Goal: Task Accomplishment & Management: Manage account settings

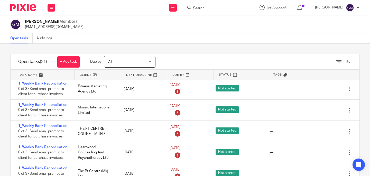
scroll to position [26, 0]
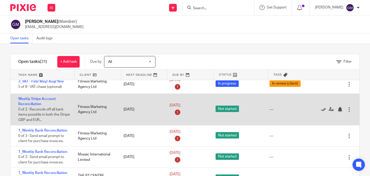
click at [321, 110] on icon at bounding box center [323, 109] width 5 height 5
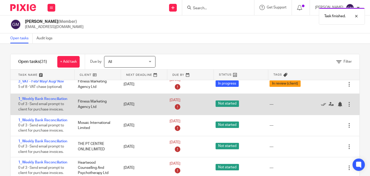
click at [318, 111] on div "Edit task Delete" at bounding box center [338, 104] width 41 height 21
click at [321, 105] on icon at bounding box center [323, 104] width 5 height 5
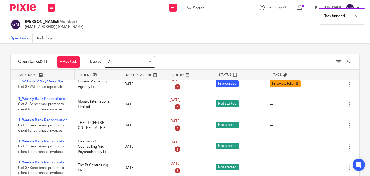
click at [321, 105] on icon at bounding box center [323, 104] width 5 height 5
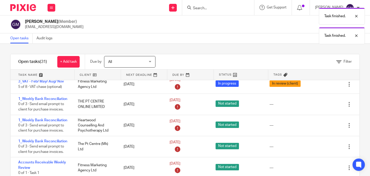
click at [321, 105] on icon at bounding box center [323, 104] width 5 height 5
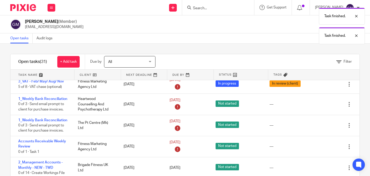
click at [321, 105] on icon at bounding box center [323, 104] width 5 height 5
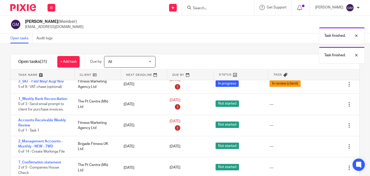
click at [321, 105] on icon at bounding box center [323, 104] width 5 height 5
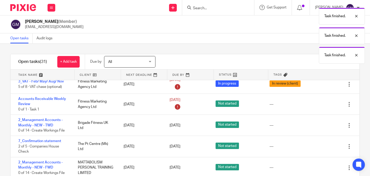
click at [321, 105] on icon at bounding box center [323, 104] width 5 height 5
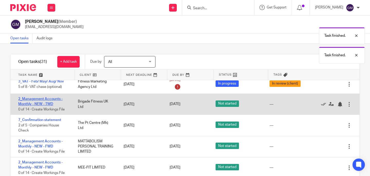
scroll to position [20, 0]
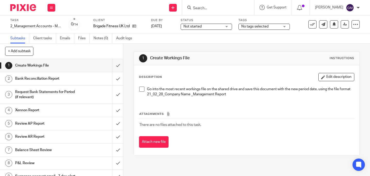
drag, startPoint x: 140, startPoint y: 89, endPoint x: 128, endPoint y: 81, distance: 13.8
click at [140, 89] on span at bounding box center [141, 89] width 5 height 5
click at [111, 65] on input "submit" at bounding box center [61, 65] width 123 height 13
drag, startPoint x: 135, startPoint y: 27, endPoint x: 119, endPoint y: 4, distance: 27.8
click at [134, 27] on icon at bounding box center [134, 26] width 4 height 4
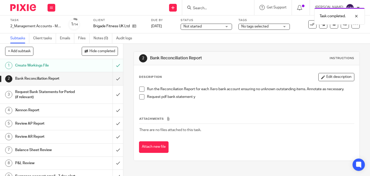
drag, startPoint x: 141, startPoint y: 89, endPoint x: 137, endPoint y: 100, distance: 11.8
click at [141, 89] on span at bounding box center [141, 89] width 5 height 5
click at [140, 97] on span at bounding box center [141, 96] width 5 height 5
click at [115, 78] on input "submit" at bounding box center [61, 78] width 123 height 13
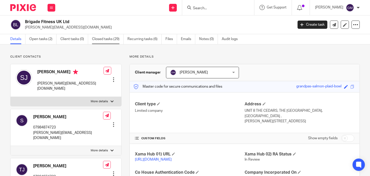
click at [106, 38] on link "Closed tasks (29)" at bounding box center [108, 39] width 32 height 10
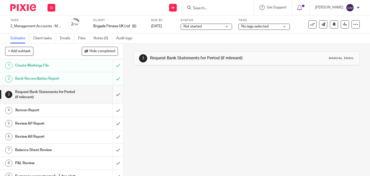
click at [113, 94] on input "submit" at bounding box center [61, 95] width 123 height 18
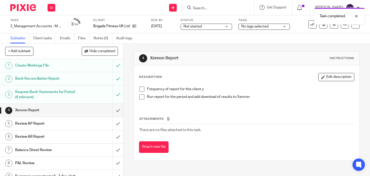
click at [139, 88] on span at bounding box center [141, 89] width 5 height 5
click at [139, 94] on span at bounding box center [141, 96] width 5 height 5
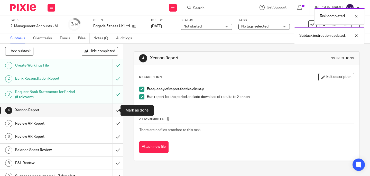
click at [110, 111] on input "submit" at bounding box center [61, 110] width 123 height 13
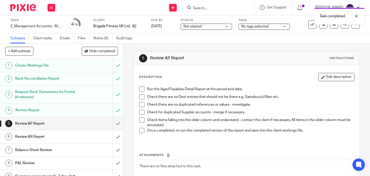
drag, startPoint x: 140, startPoint y: 88, endPoint x: 139, endPoint y: 92, distance: 4.4
click at [140, 88] on span at bounding box center [141, 89] width 5 height 5
click at [141, 97] on span at bounding box center [141, 96] width 5 height 5
click at [140, 103] on span at bounding box center [141, 104] width 5 height 5
click at [141, 110] on span at bounding box center [141, 112] width 5 height 5
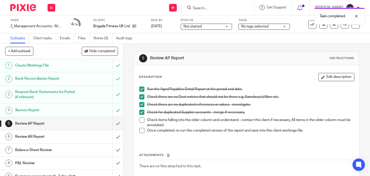
click at [141, 120] on span at bounding box center [141, 119] width 5 height 5
click at [141, 129] on span at bounding box center [141, 130] width 5 height 5
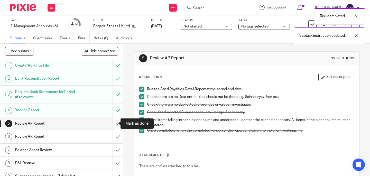
click at [113, 124] on input "submit" at bounding box center [61, 123] width 123 height 13
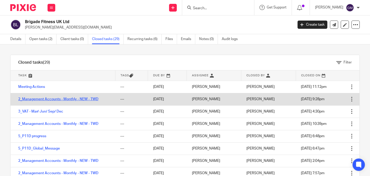
click at [54, 99] on link "2_Management Accounts - Monthly - NEW - TWD" at bounding box center [58, 99] width 80 height 4
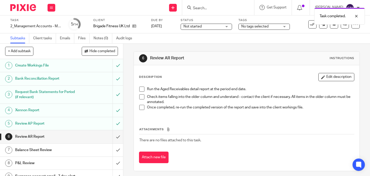
click at [139, 90] on span at bounding box center [141, 89] width 5 height 5
click at [140, 96] on span at bounding box center [141, 96] width 5 height 5
click at [140, 106] on span at bounding box center [141, 107] width 5 height 5
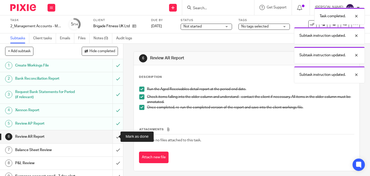
click at [114, 137] on input "submit" at bounding box center [61, 136] width 123 height 13
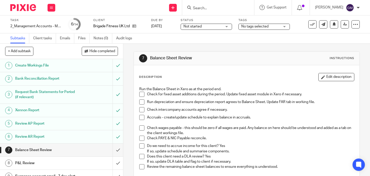
click at [141, 92] on span at bounding box center [141, 94] width 5 height 5
click at [141, 102] on span at bounding box center [141, 101] width 5 height 5
click at [139, 111] on span at bounding box center [141, 109] width 5 height 5
click at [139, 118] on span at bounding box center [141, 117] width 5 height 5
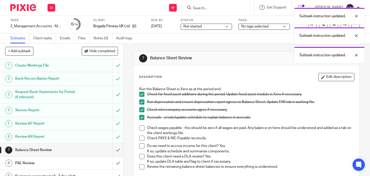
drag, startPoint x: 140, startPoint y: 130, endPoint x: 139, endPoint y: 143, distance: 13.6
click at [139, 130] on span at bounding box center [141, 127] width 5 height 5
click at [140, 140] on span at bounding box center [141, 138] width 5 height 5
click at [140, 146] on span at bounding box center [141, 145] width 5 height 5
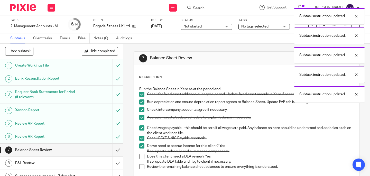
click at [140, 157] on span at bounding box center [141, 156] width 5 height 5
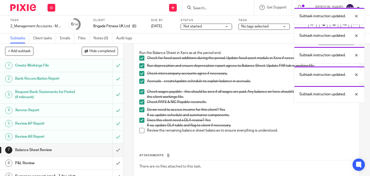
scroll to position [41, 0]
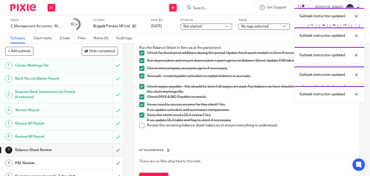
click at [140, 126] on span at bounding box center [141, 125] width 5 height 5
click at [114, 153] on input "submit" at bounding box center [61, 150] width 123 height 13
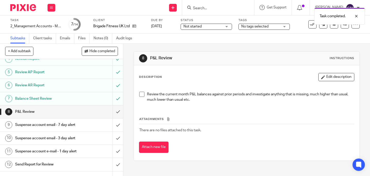
scroll to position [52, 0]
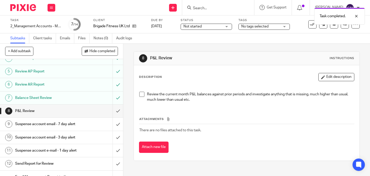
click at [141, 95] on span at bounding box center [141, 94] width 5 height 5
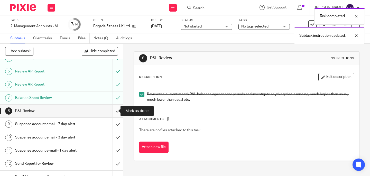
click at [110, 113] on input "submit" at bounding box center [61, 111] width 123 height 13
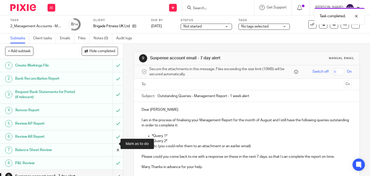
scroll to position [40, 0]
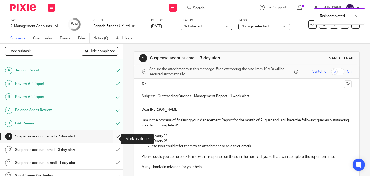
click at [115, 139] on input "submit" at bounding box center [61, 136] width 123 height 13
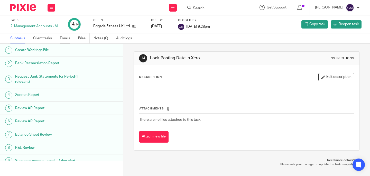
click at [64, 39] on link "Emails" at bounding box center [67, 38] width 14 height 10
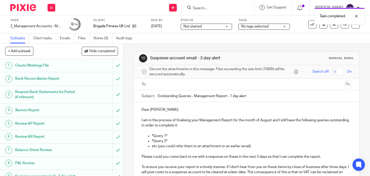
scroll to position [48, 0]
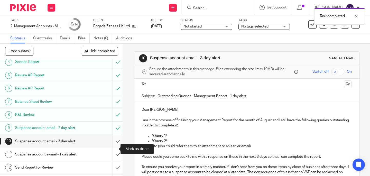
click at [115, 148] on input "submit" at bounding box center [61, 141] width 123 height 13
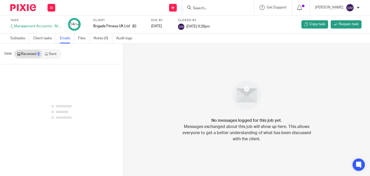
click at [45, 54] on icon at bounding box center [46, 53] width 3 height 3
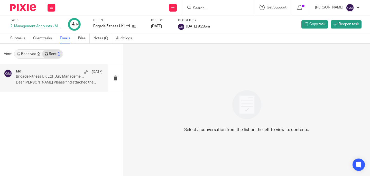
click at [60, 79] on div "Me [DATE] Brigade Fitness UK Ltd_July Management Report Dear [PERSON_NAME] Plea…" at bounding box center [59, 77] width 87 height 17
click at [57, 80] on div "Me [DATE] Brigade Fitness UK Ltd_July Management Report Dear [PERSON_NAME] Plea…" at bounding box center [59, 77] width 87 height 17
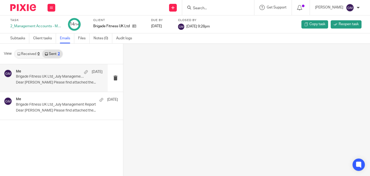
click at [73, 84] on p "Dear [PERSON_NAME] Please find attached the..." at bounding box center [59, 82] width 87 height 4
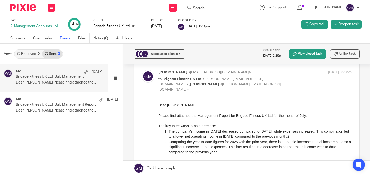
scroll to position [29, 0]
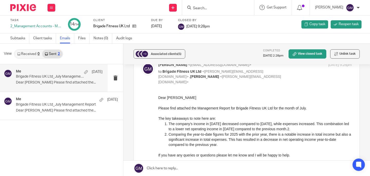
drag, startPoint x: 315, startPoint y: 187, endPoint x: 278, endPoint y: 141, distance: 58.7
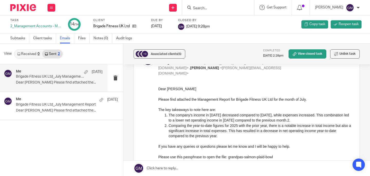
scroll to position [39, 0]
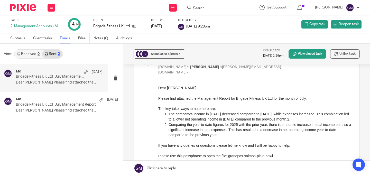
click at [283, 156] on p "Please use this passphrase to open the file: grandpas-salmon-plaid-bowl" at bounding box center [254, 155] width 193 height 5
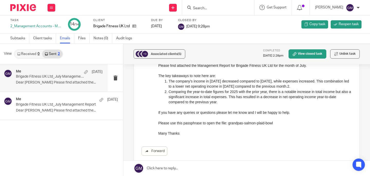
scroll to position [67, 0]
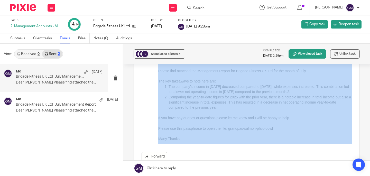
drag, startPoint x: 181, startPoint y: 137, endPoint x: 154, endPoint y: 127, distance: 29.3
click at [153, 127] on div "Forward" at bounding box center [246, 109] width 210 height 103
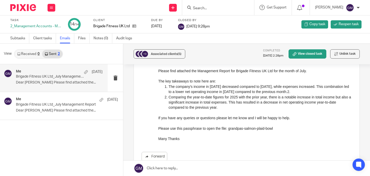
click at [185, 140] on div "Forward" at bounding box center [246, 109] width 210 height 103
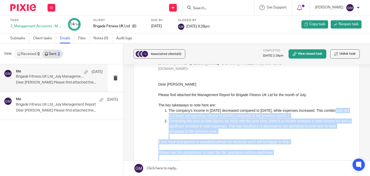
scroll to position [42, 0]
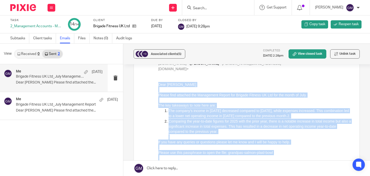
drag, startPoint x: 184, startPoint y: 164, endPoint x: 146, endPoint y: 85, distance: 87.9
click at [158, 85] on html "Dear Sally Please find attached the Management Report for Brigade Fitness UK Lt…" at bounding box center [254, 124] width 193 height 84
copy div "Dear Sally Please find attached the Management Report for Brigade Fitness UK Lt…"
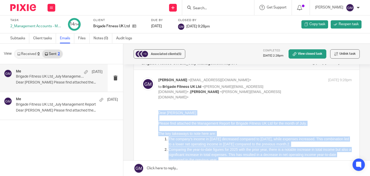
scroll to position [0, 0]
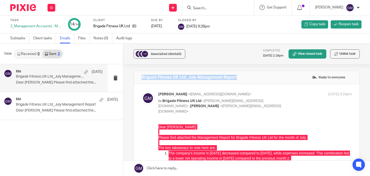
drag, startPoint x: 237, startPoint y: 79, endPoint x: 140, endPoint y: 79, distance: 97.6
click at [138, 79] on div "Brigade Fitness UK Ltd_July Management Report Reply to everyone" at bounding box center [246, 77] width 225 height 13
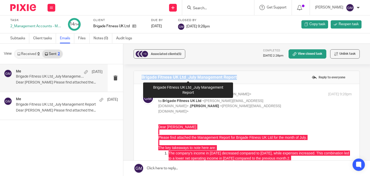
copy h4 "Brigade Fitness UK Ltd_July Management Report"
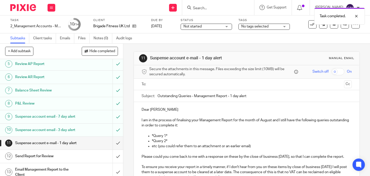
scroll to position [83, 0]
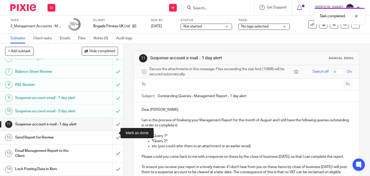
click at [115, 131] on input "submit" at bounding box center [61, 124] width 123 height 13
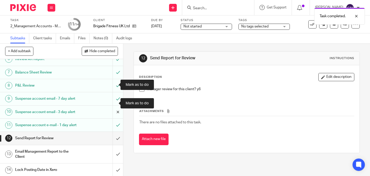
scroll to position [94, 0]
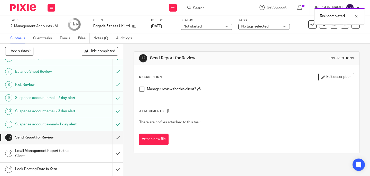
click at [141, 88] on span at bounding box center [141, 89] width 5 height 5
click at [116, 140] on input "submit" at bounding box center [61, 137] width 123 height 13
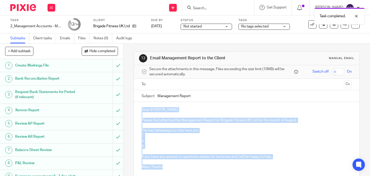
drag, startPoint x: 139, startPoint y: 109, endPoint x: 166, endPoint y: 166, distance: 62.6
click at [166, 166] on div "Dear Sally Please find attached the Management Report for Brigade Fitness UK Lt…" at bounding box center [246, 137] width 225 height 71
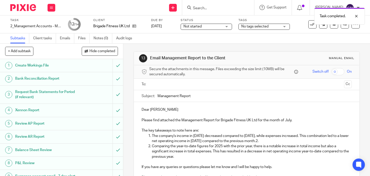
scroll to position [15, 0]
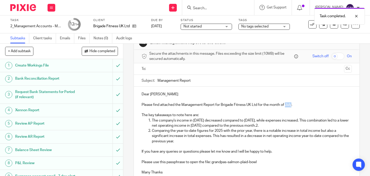
drag, startPoint x: 284, startPoint y: 105, endPoint x: 290, endPoint y: 107, distance: 5.6
click at [290, 107] on p "Please find attached the Management Report for Brigade Fitness UK Ltd for the m…" at bounding box center [246, 104] width 210 height 5
drag, startPoint x: 155, startPoint y: 80, endPoint x: 193, endPoint y: 85, distance: 38.1
click at [193, 85] on div "Subject: Management Report" at bounding box center [246, 81] width 210 height 12
drag, startPoint x: 194, startPoint y: 82, endPoint x: 154, endPoint y: 81, distance: 39.8
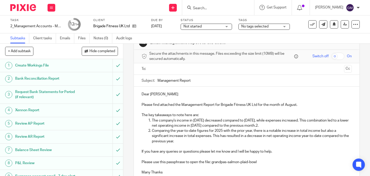
click at [154, 81] on div "Subject: Management Report" at bounding box center [246, 81] width 210 height 12
paste input "Brigade Fitness UK Ltd_July"
drag, startPoint x: 194, startPoint y: 80, endPoint x: 201, endPoint y: 81, distance: 6.9
click at [201, 81] on input "Brigade Fitness UK Ltd_July Management Report" at bounding box center [254, 81] width 194 height 12
type input "Brigade Fitness UK Ltd_August Management Report"
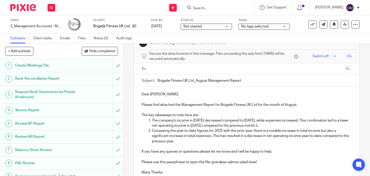
click at [183, 70] on input "text" at bounding box center [246, 69] width 191 height 6
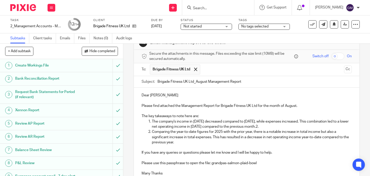
drag, startPoint x: 151, startPoint y: 120, endPoint x: 281, endPoint y: 126, distance: 130.0
click at [281, 126] on p "The company's income in July 2025 decreased compared to June 2025, while expens…" at bounding box center [252, 124] width 200 height 11
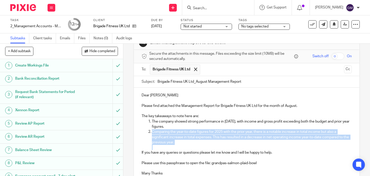
drag, startPoint x: 150, startPoint y: 132, endPoint x: 185, endPoint y: 145, distance: 36.7
click at [185, 145] on li "Comparing the year-to-date figures for 2025 with the prior year, there is a not…" at bounding box center [252, 139] width 200 height 21
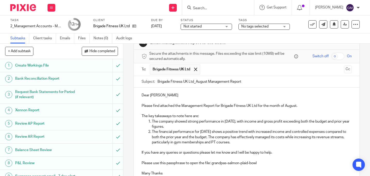
scroll to position [58, 0]
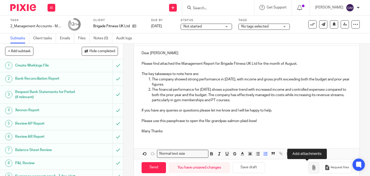
click at [311, 167] on icon "button" at bounding box center [313, 167] width 5 height 5
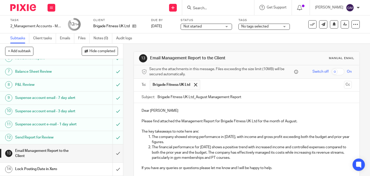
scroll to position [94, 0]
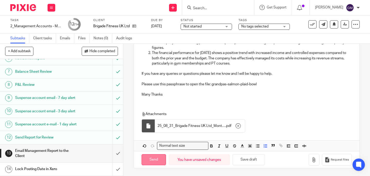
click at [157, 157] on input "Send" at bounding box center [153, 159] width 24 height 11
type input "Sent"
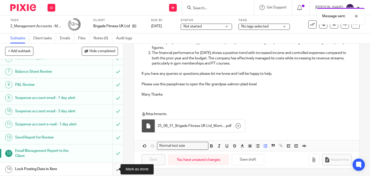
click at [115, 170] on input "submit" at bounding box center [61, 169] width 123 height 13
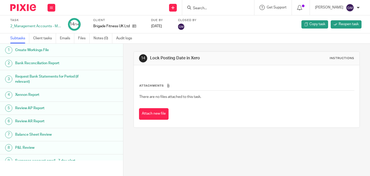
scroll to position [73, 0]
